Goal: Task Accomplishment & Management: Manage account settings

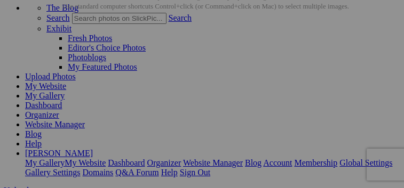
scroll to position [63, 1]
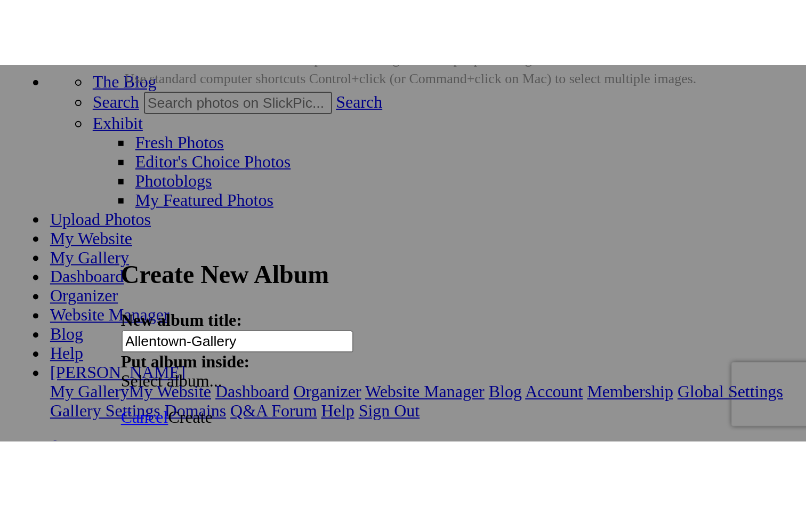
scroll to position [63, 0]
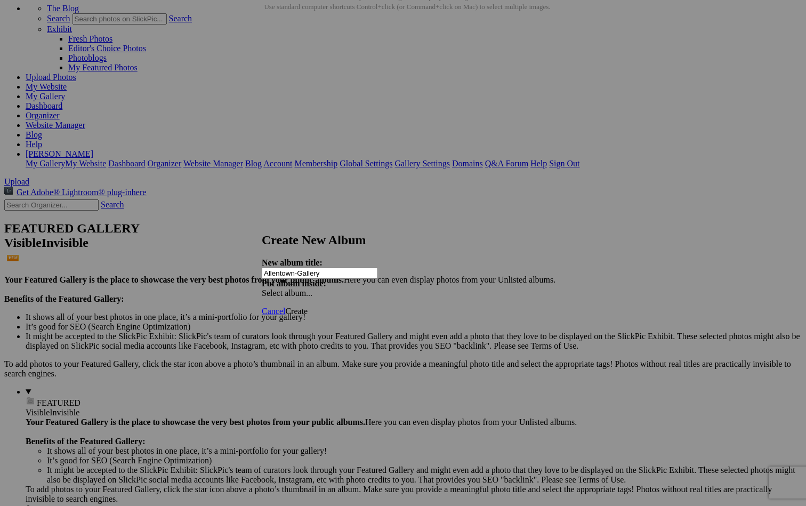
type input "Allentown-Gallery"
click at [308, 188] on span "Create" at bounding box center [296, 311] width 22 height 9
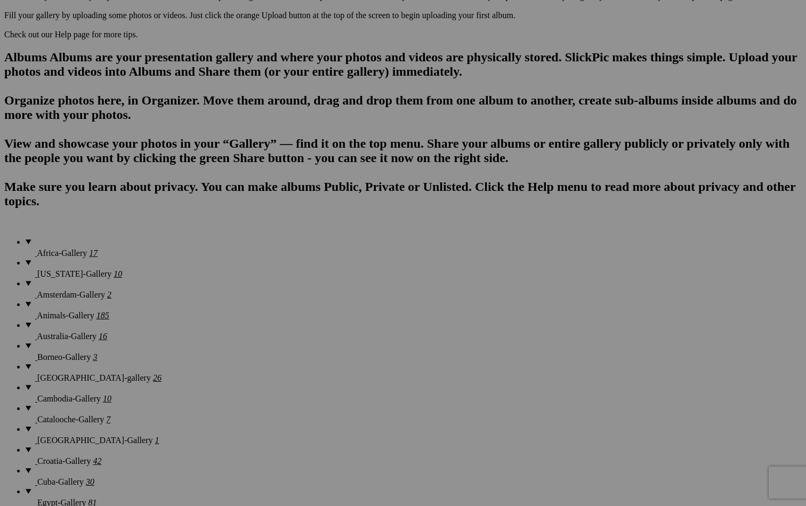
scroll to position [640, 0]
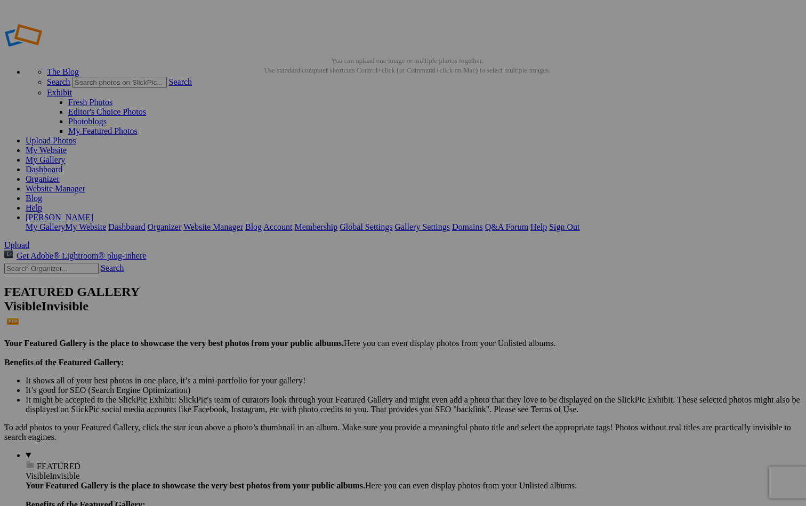
type input "Amsterdam-Gallery"
click at [308, 307] on span "Create" at bounding box center [296, 311] width 22 height 9
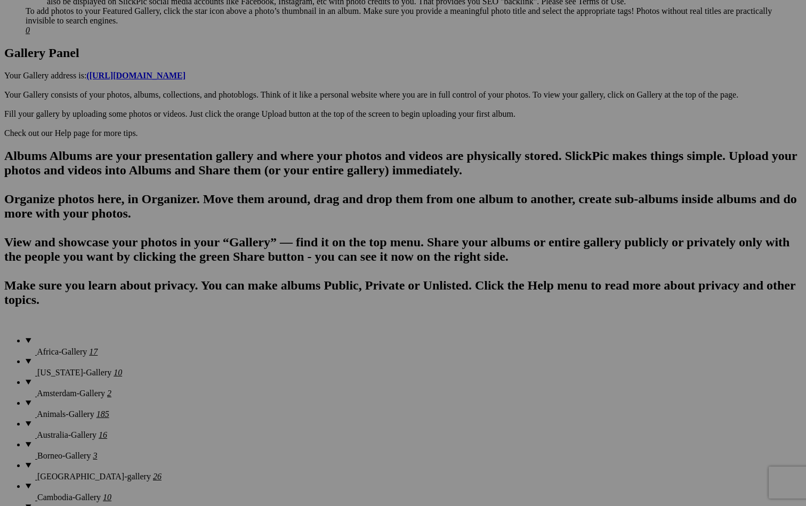
scroll to position [530, 0]
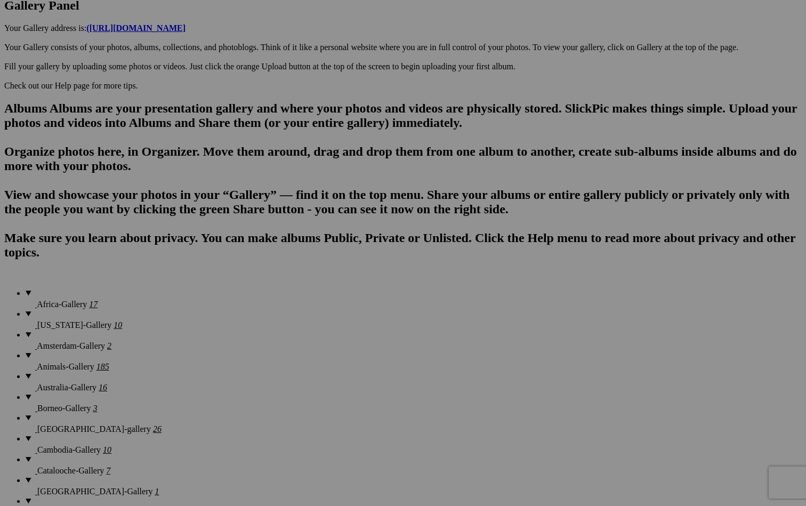
scroll to position [571, 0]
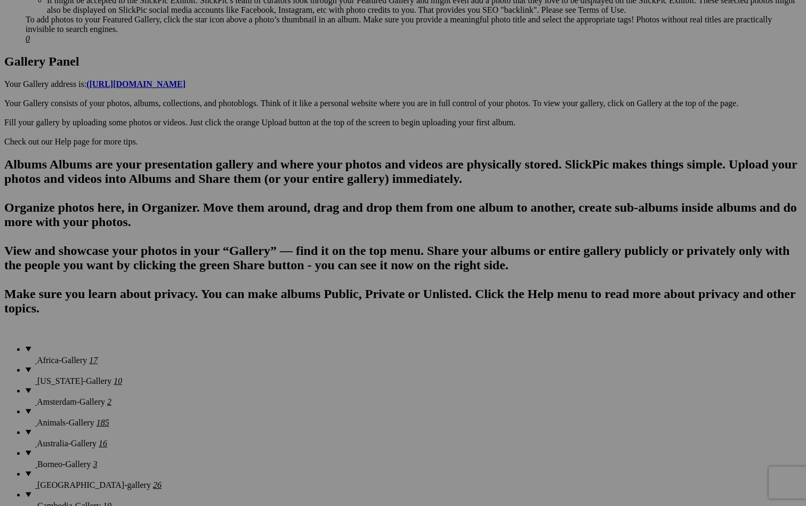
scroll to position [534, 0]
type input "Amsterdam"
click at [308, 307] on span "Create" at bounding box center [296, 311] width 22 height 9
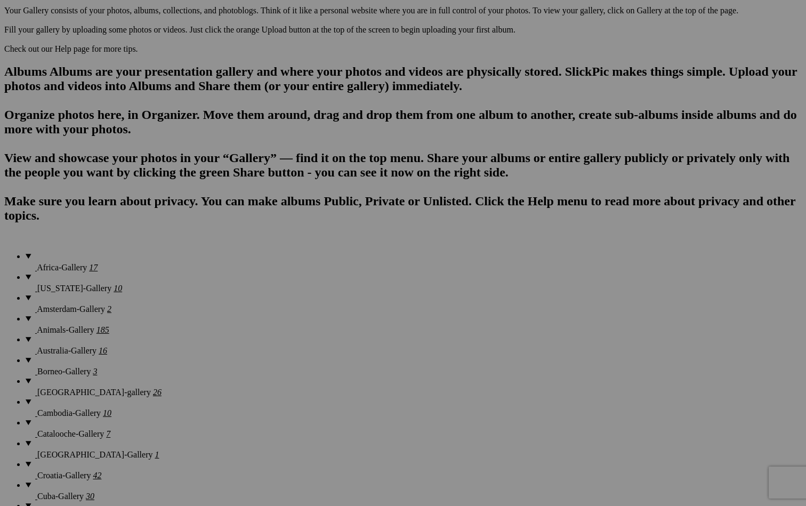
scroll to position [623, 0]
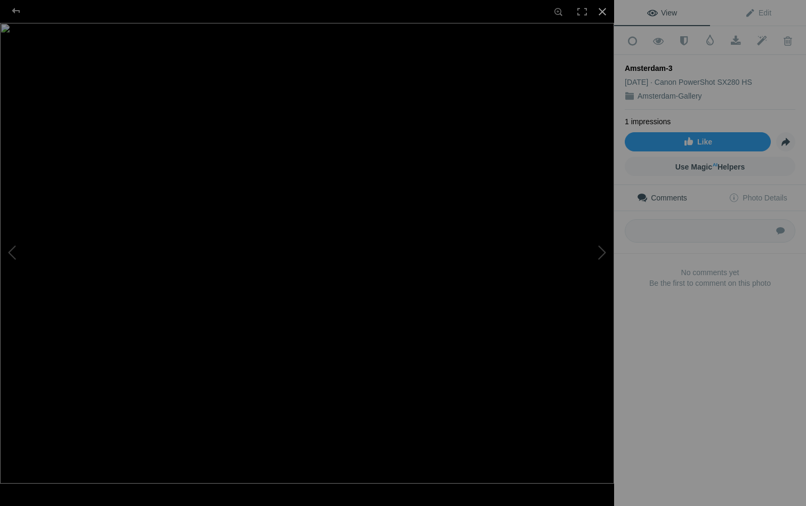
click at [604, 9] on div at bounding box center [602, 11] width 23 height 23
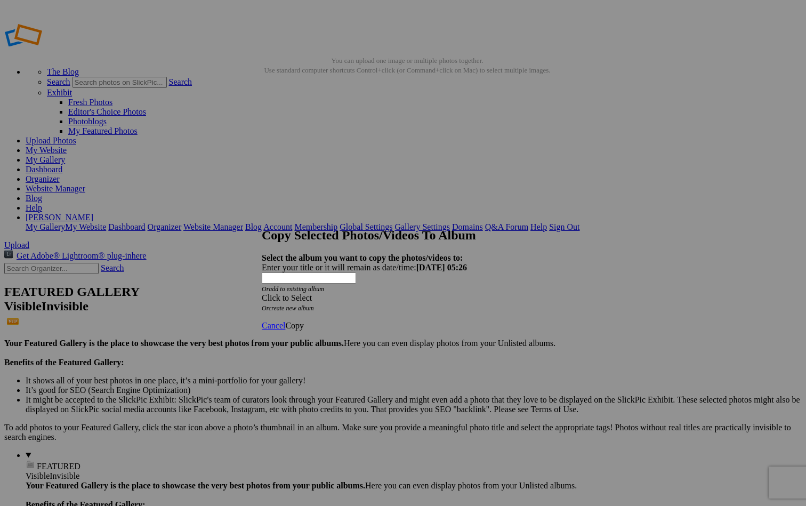
click at [402, 293] on div "Click to Select" at bounding box center [403, 298] width 283 height 10
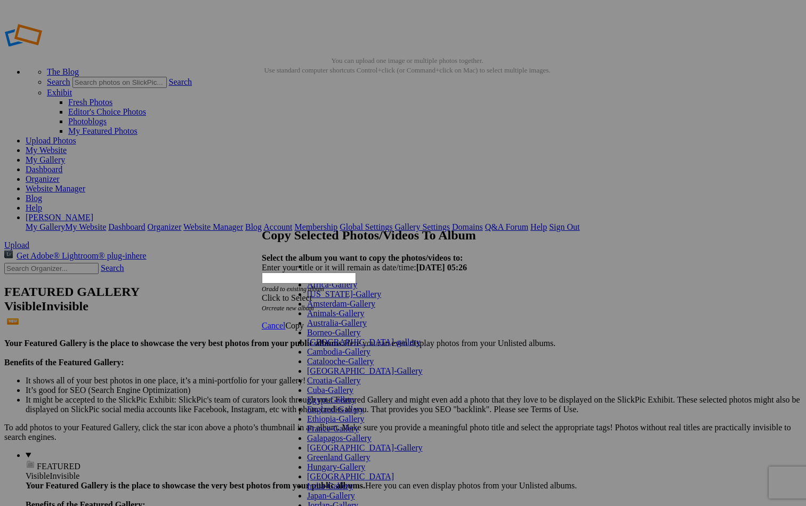
scroll to position [523, 0]
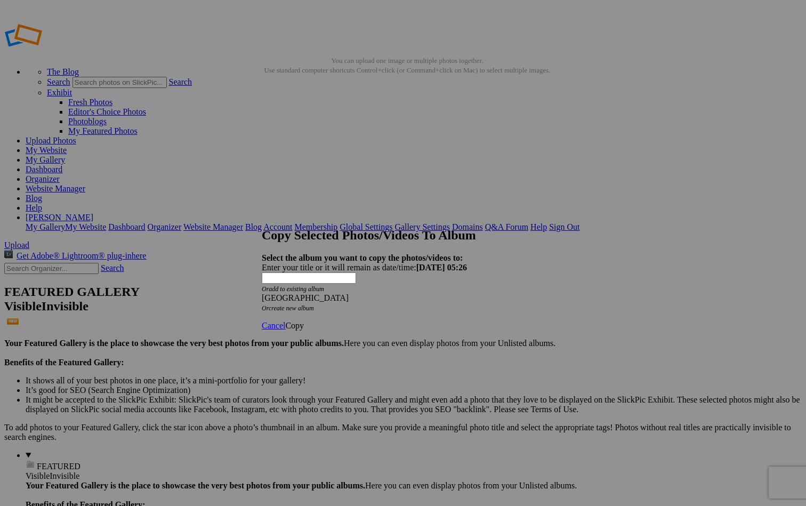
click at [304, 321] on span "Copy" at bounding box center [294, 325] width 19 height 9
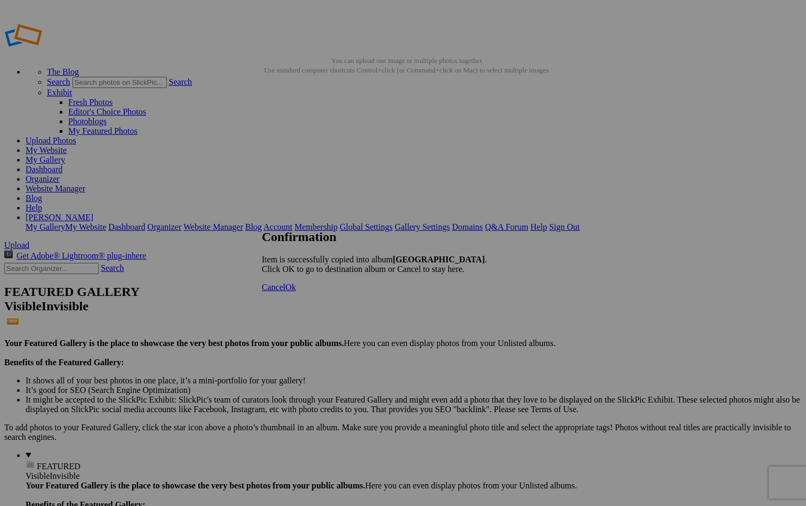
click at [285, 292] on span "Cancel" at bounding box center [273, 287] width 23 height 9
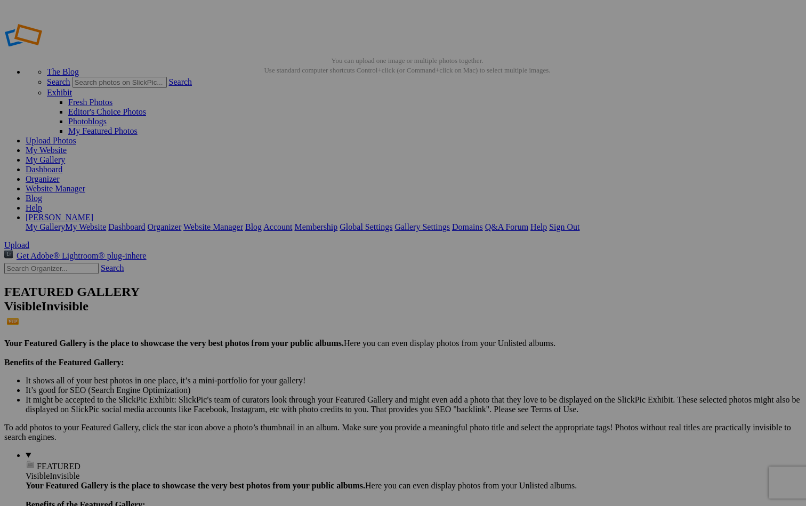
click at [60, 174] on link "Organizer" at bounding box center [43, 178] width 34 height 9
click at [62, 165] on link "Dashboard" at bounding box center [44, 169] width 37 height 9
click at [29, 241] on span "Upload" at bounding box center [16, 245] width 25 height 9
click at [292, 222] on link "Account" at bounding box center [277, 226] width 29 height 9
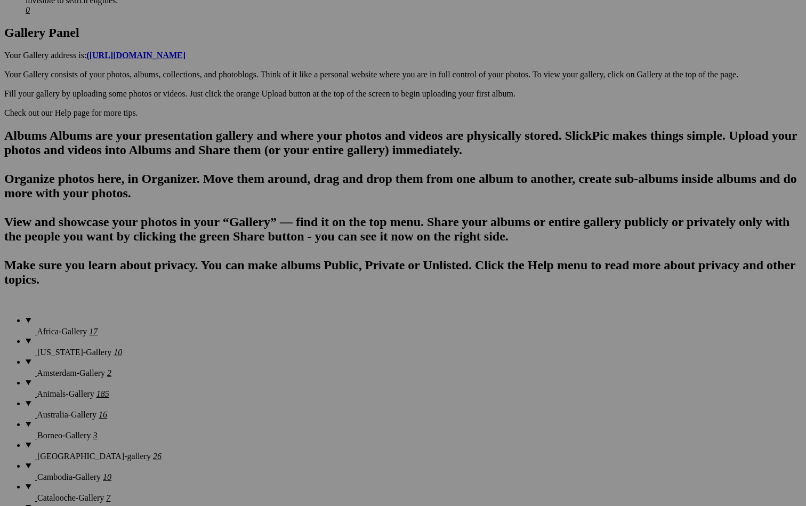
scroll to position [561, 0]
